Goal: Find specific page/section: Find specific page/section

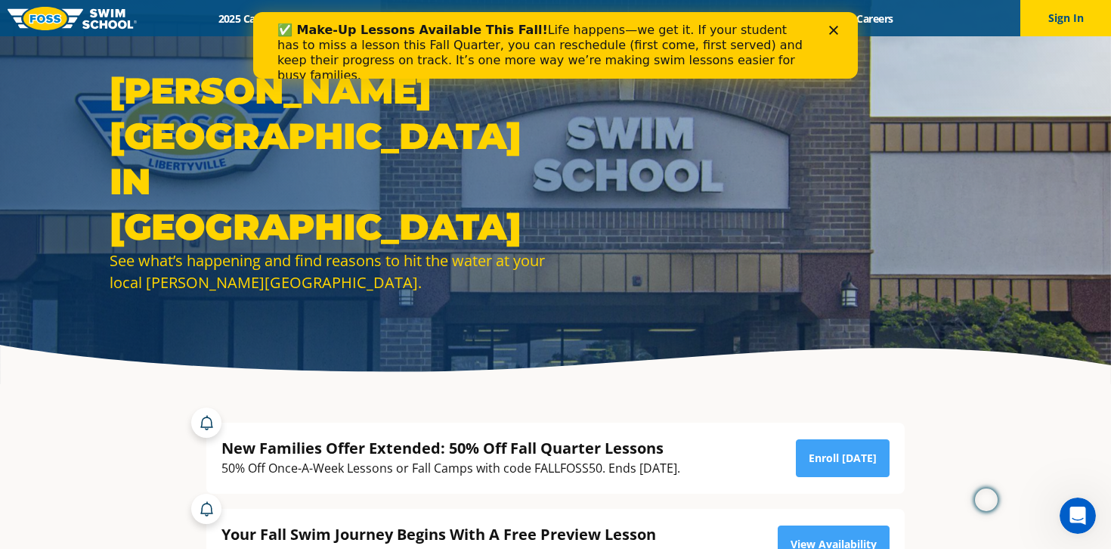
click at [833, 31] on icon "Close" at bounding box center [833, 30] width 9 height 9
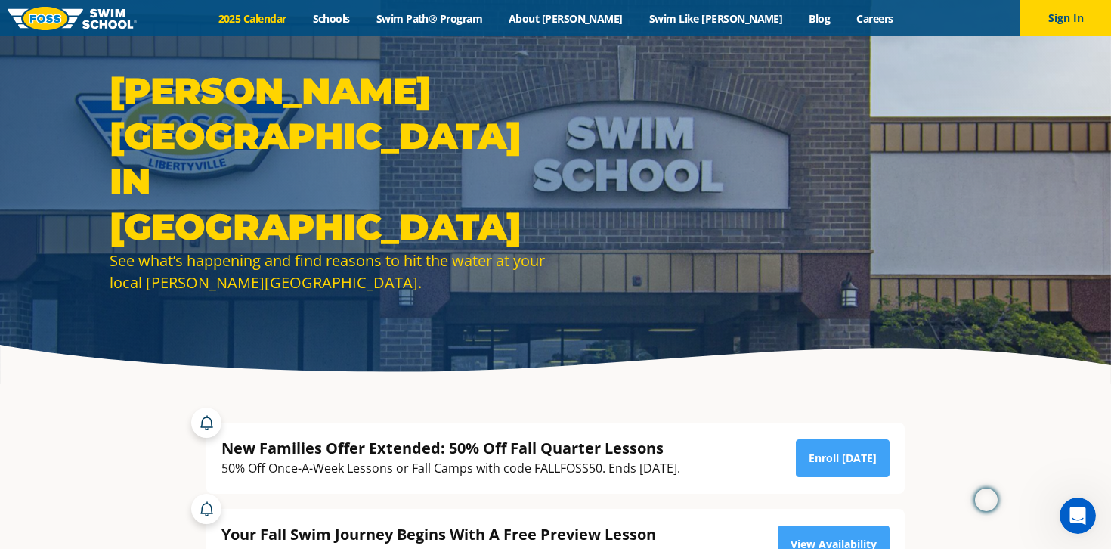
click at [289, 17] on link "2025 Calendar" at bounding box center [252, 18] width 94 height 14
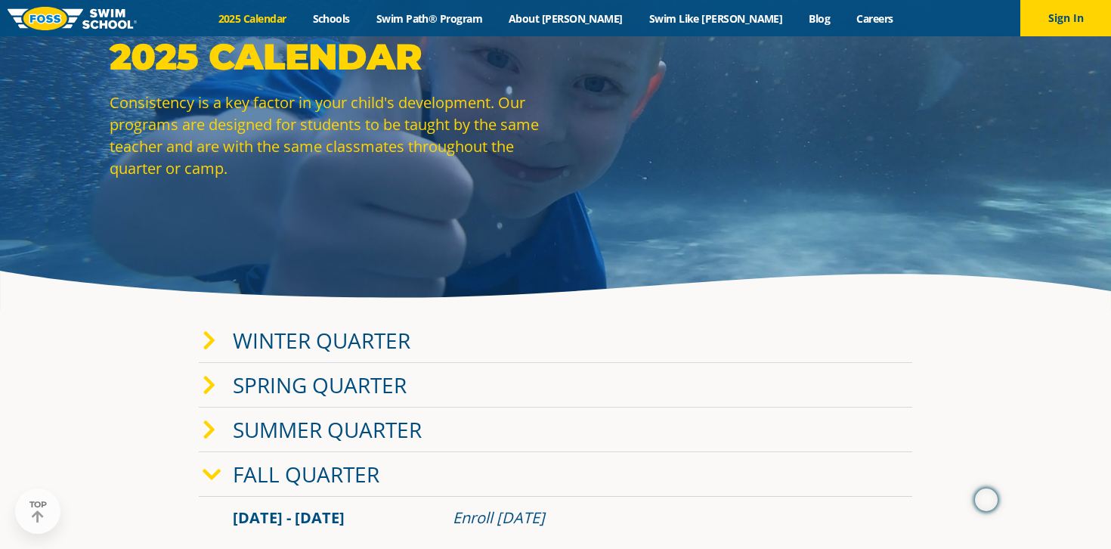
scroll to position [85, 0]
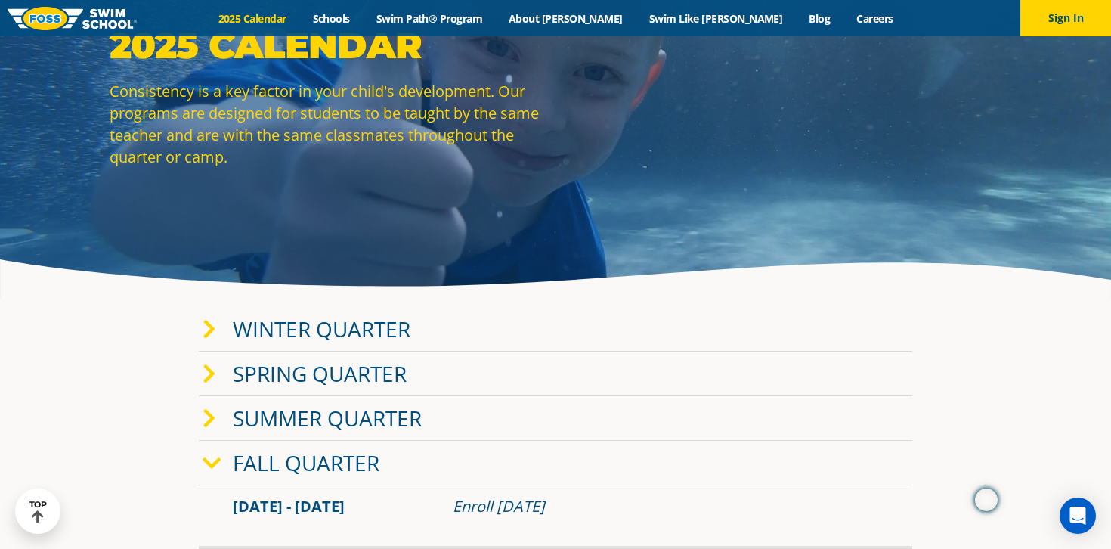
click at [209, 329] on icon at bounding box center [210, 329] width 14 height 21
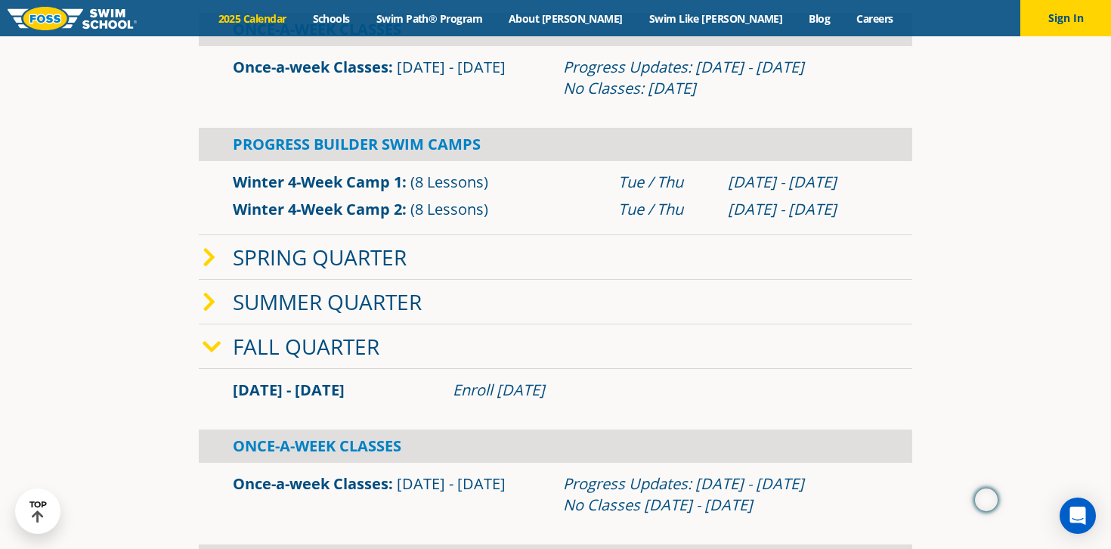
scroll to position [489, 0]
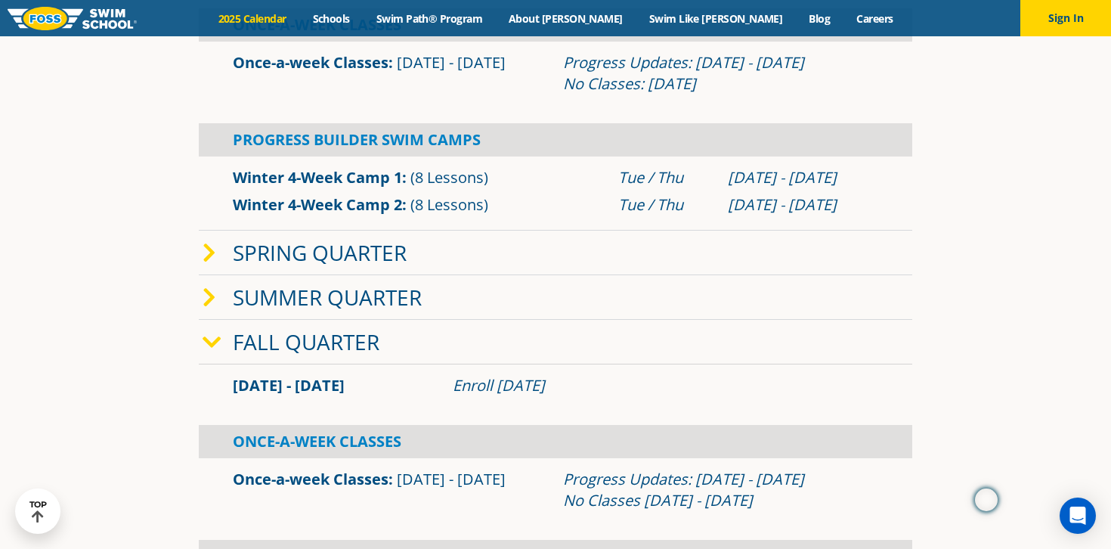
click at [217, 342] on icon at bounding box center [212, 342] width 19 height 21
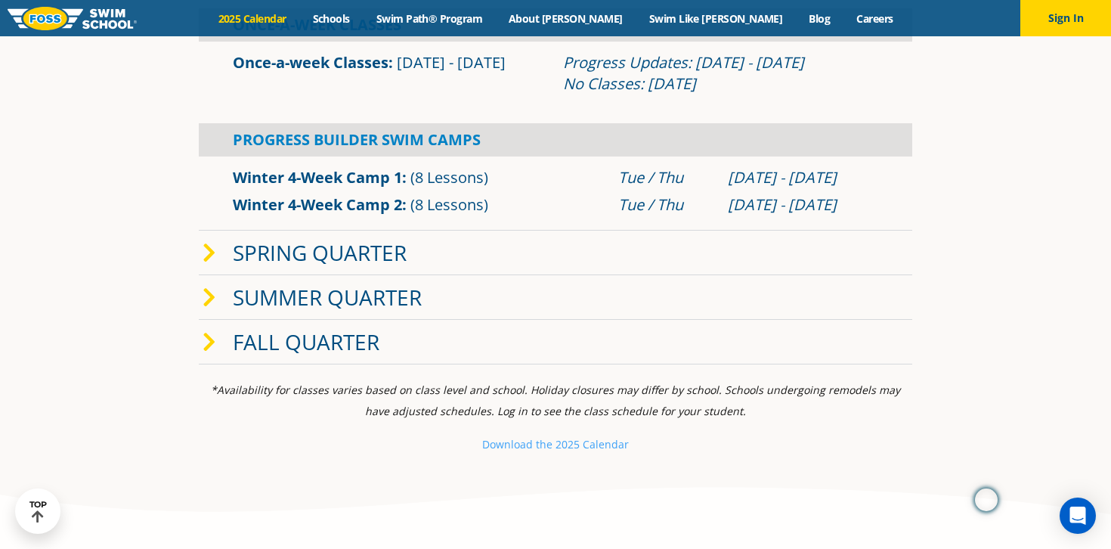
click at [217, 342] on span at bounding box center [218, 342] width 30 height 22
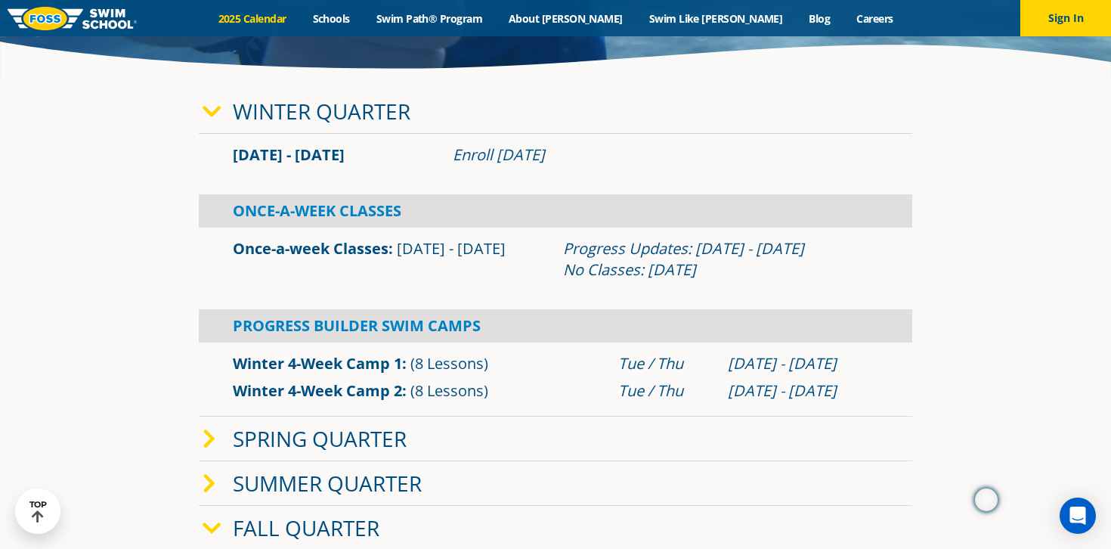
scroll to position [305, 0]
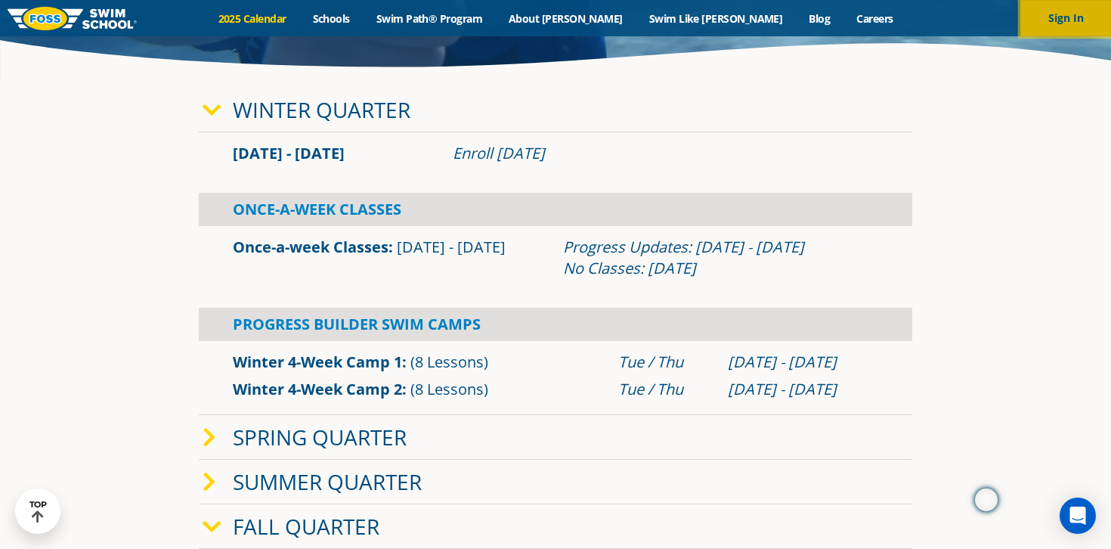
click at [1063, 15] on button "Sign In" at bounding box center [1065, 18] width 91 height 36
